Goal: Task Accomplishment & Management: Manage account settings

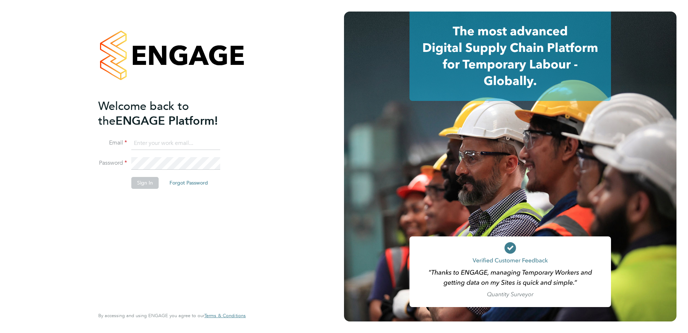
type input "adam.large@vistry.co.uk"
click at [145, 185] on button "Sign In" at bounding box center [144, 183] width 27 height 12
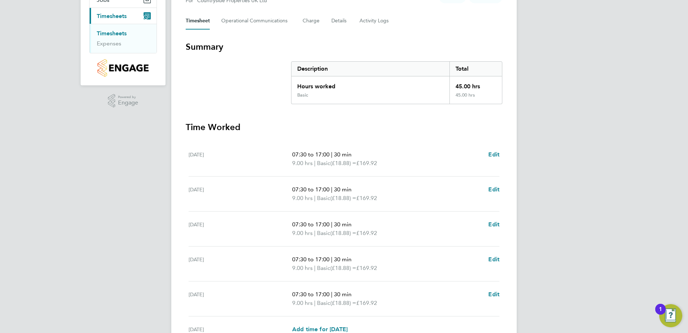
scroll to position [193, 0]
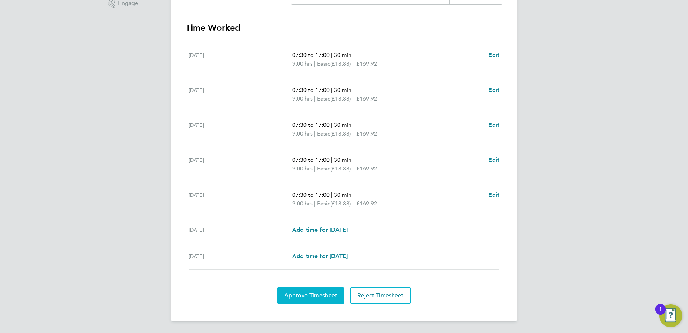
click at [302, 297] on span "Approve Timesheet" at bounding box center [310, 295] width 53 height 7
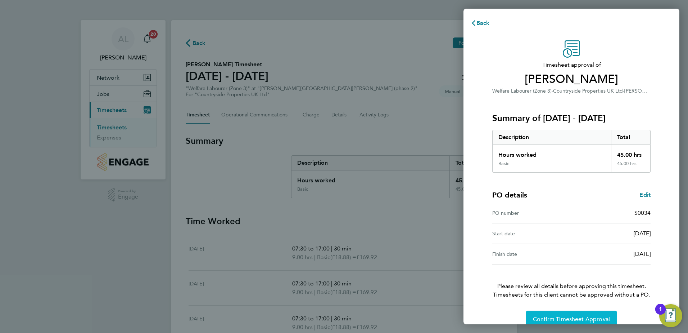
click at [576, 317] on span "Confirm Timesheet Approval" at bounding box center [571, 318] width 77 height 7
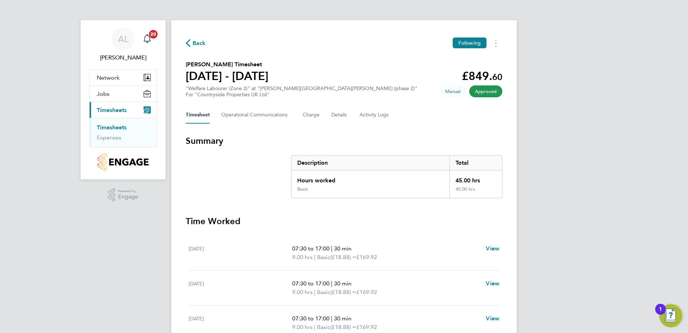
click at [123, 127] on link "Timesheets" at bounding box center [112, 127] width 30 height 7
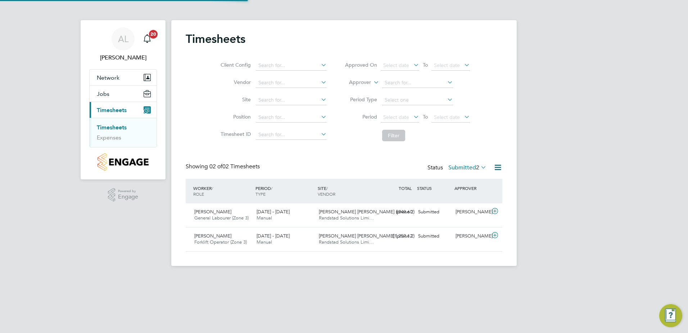
scroll to position [18, 63]
click at [224, 213] on span "Darren Ramcharitar" at bounding box center [212, 211] width 37 height 6
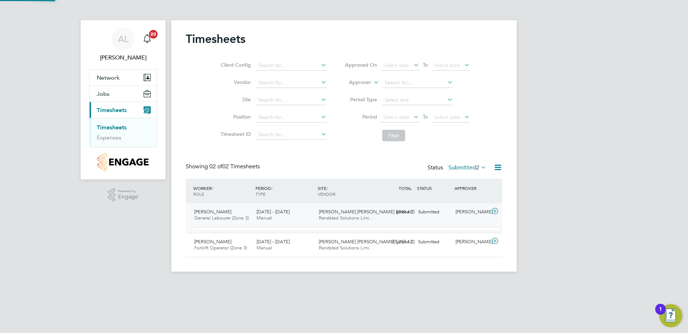
scroll to position [12, 70]
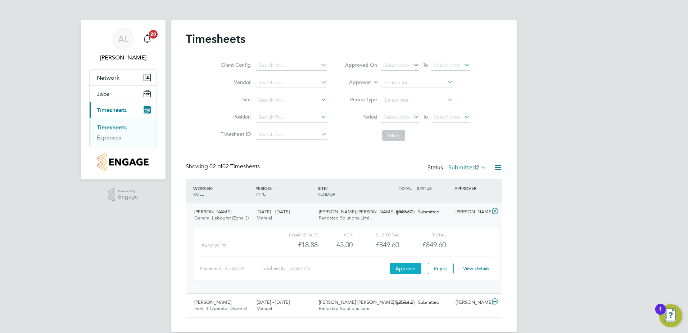
click at [414, 270] on button "Approve" at bounding box center [406, 268] width 32 height 12
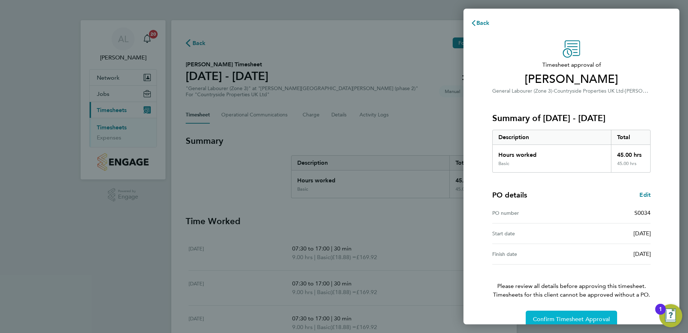
click at [582, 313] on button "Confirm Timesheet Approval" at bounding box center [571, 318] width 91 height 17
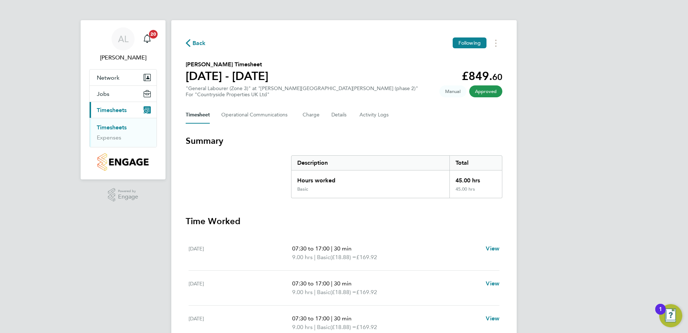
click at [105, 128] on link "Timesheets" at bounding box center [112, 127] width 30 height 7
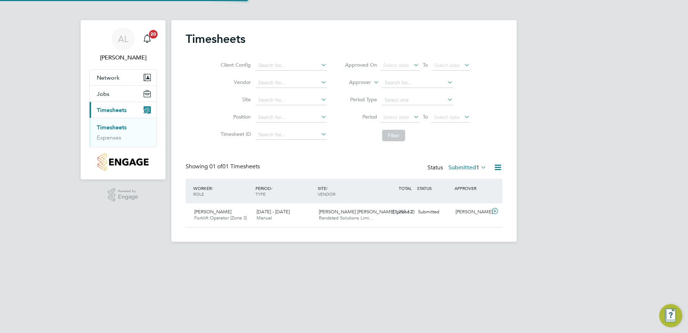
scroll to position [18, 63]
click at [221, 208] on div "Matthew Holder Forklift Operator (Zone 3) 22 - 28 Sep 2025" at bounding box center [222, 215] width 62 height 18
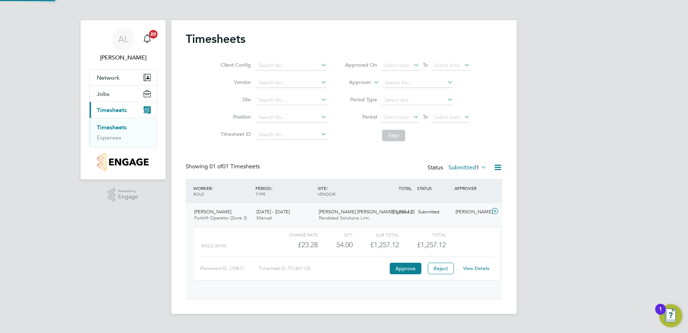
scroll to position [12, 70]
click at [401, 269] on button "Approve" at bounding box center [406, 268] width 32 height 12
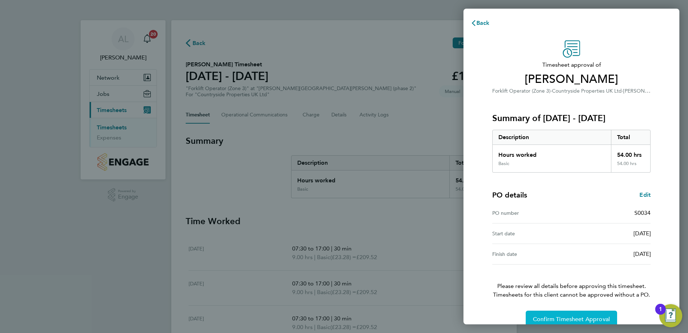
click at [545, 316] on span "Confirm Timesheet Approval" at bounding box center [571, 318] width 77 height 7
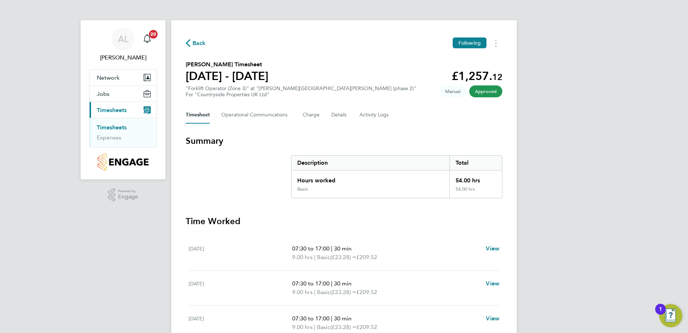
click at [116, 127] on link "Timesheets" at bounding box center [112, 127] width 30 height 7
